Goal: Task Accomplishment & Management: Use online tool/utility

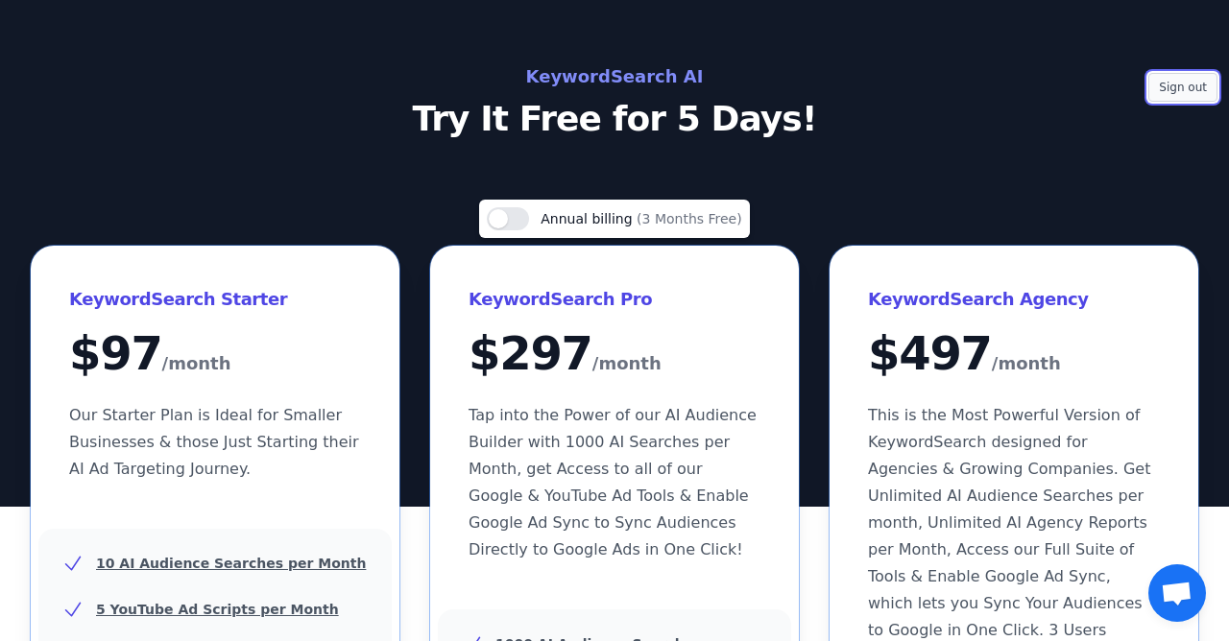
click at [1178, 85] on button "Sign out" at bounding box center [1182, 87] width 69 height 29
click at [829, 103] on p "Try It Free for 5 Days!" at bounding box center [614, 119] width 860 height 38
